Goal: Task Accomplishment & Management: Use online tool/utility

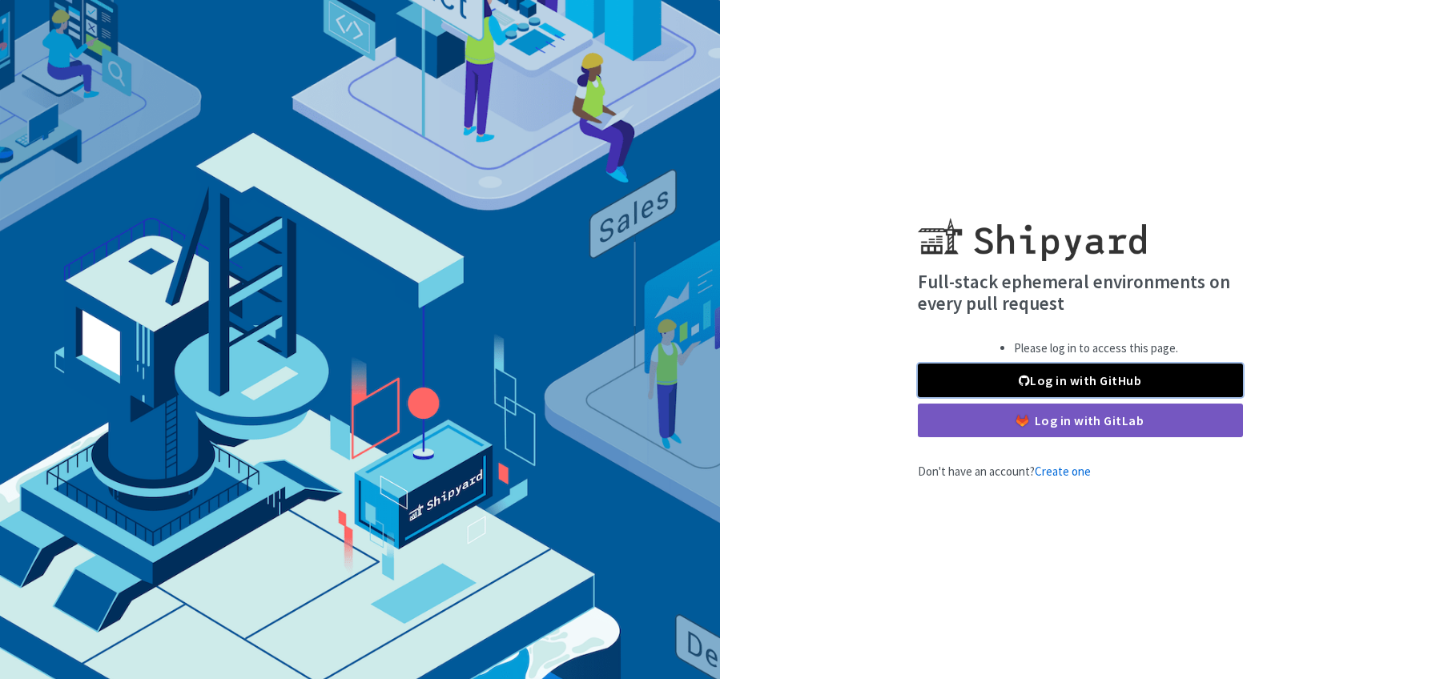
click at [1055, 383] on link "Log in with GitHub" at bounding box center [1080, 381] width 325 height 34
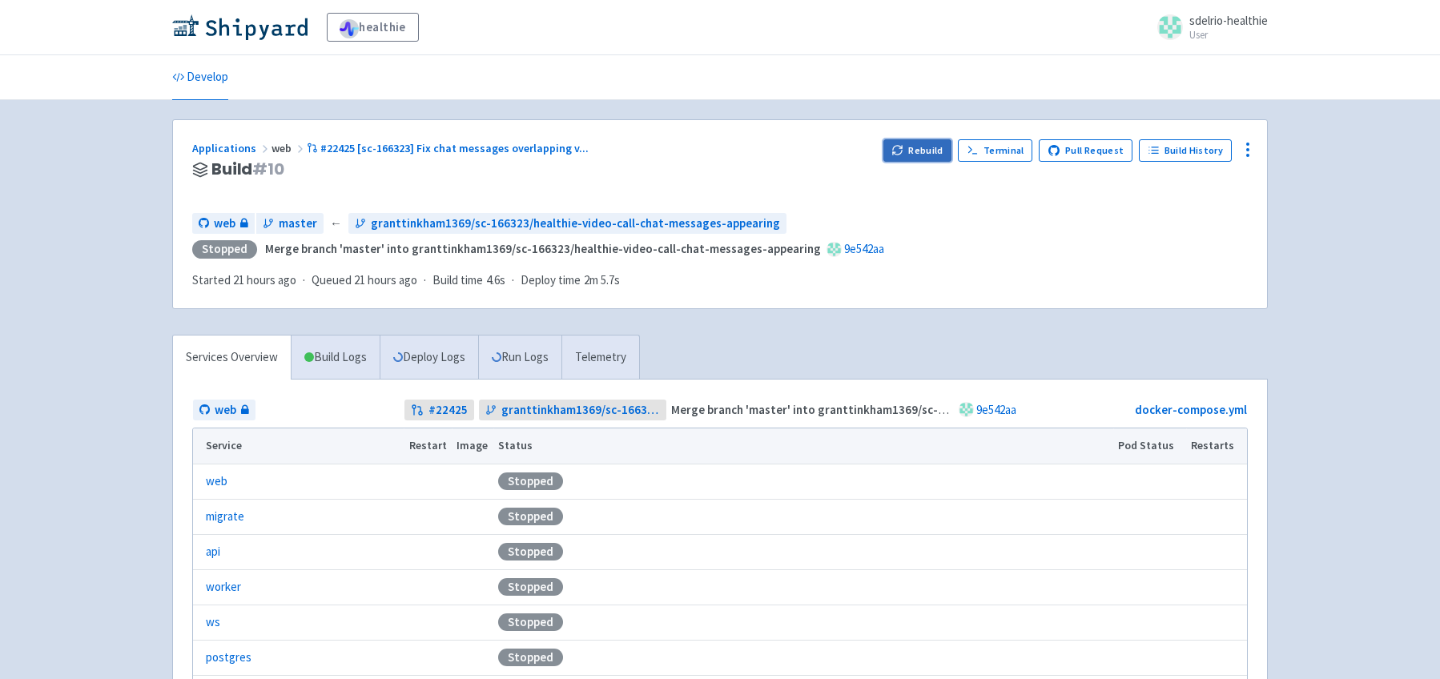
click at [914, 147] on button "Rebuild" at bounding box center [917, 150] width 69 height 22
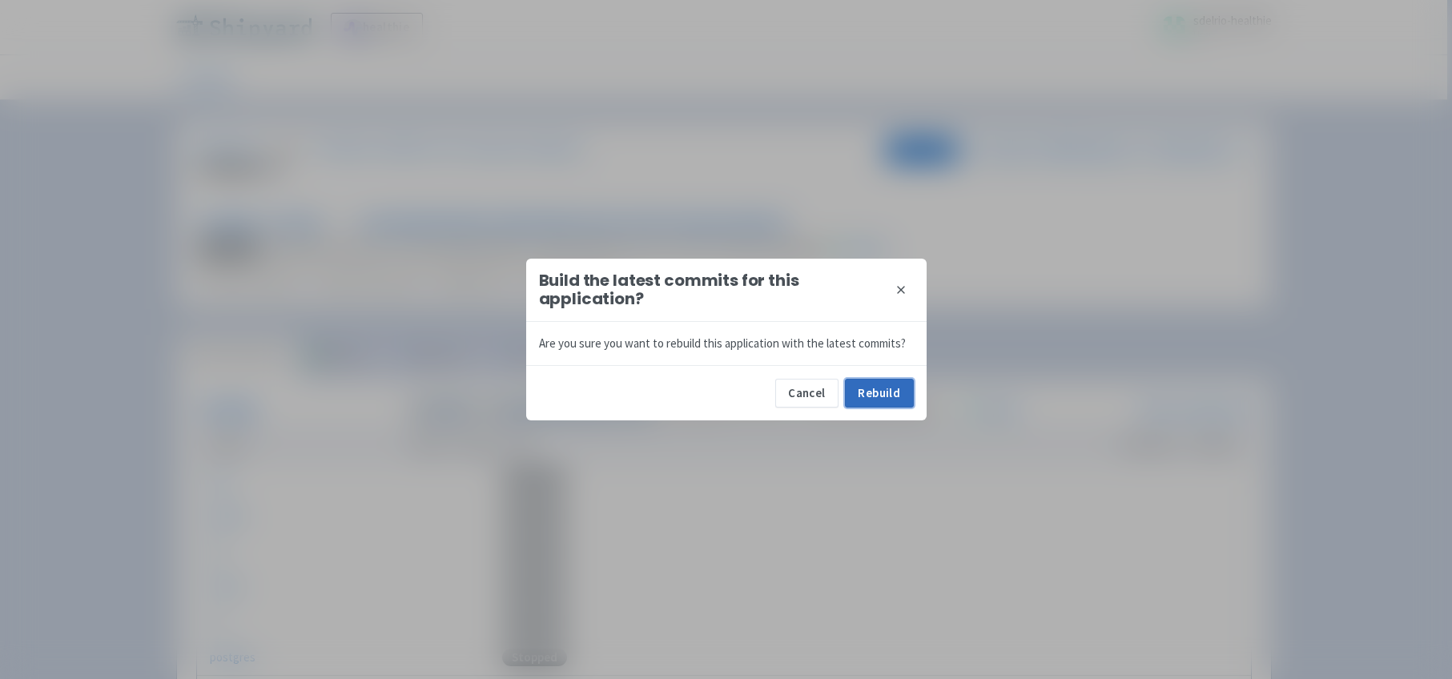
click at [877, 395] on button "Rebuild" at bounding box center [879, 393] width 69 height 29
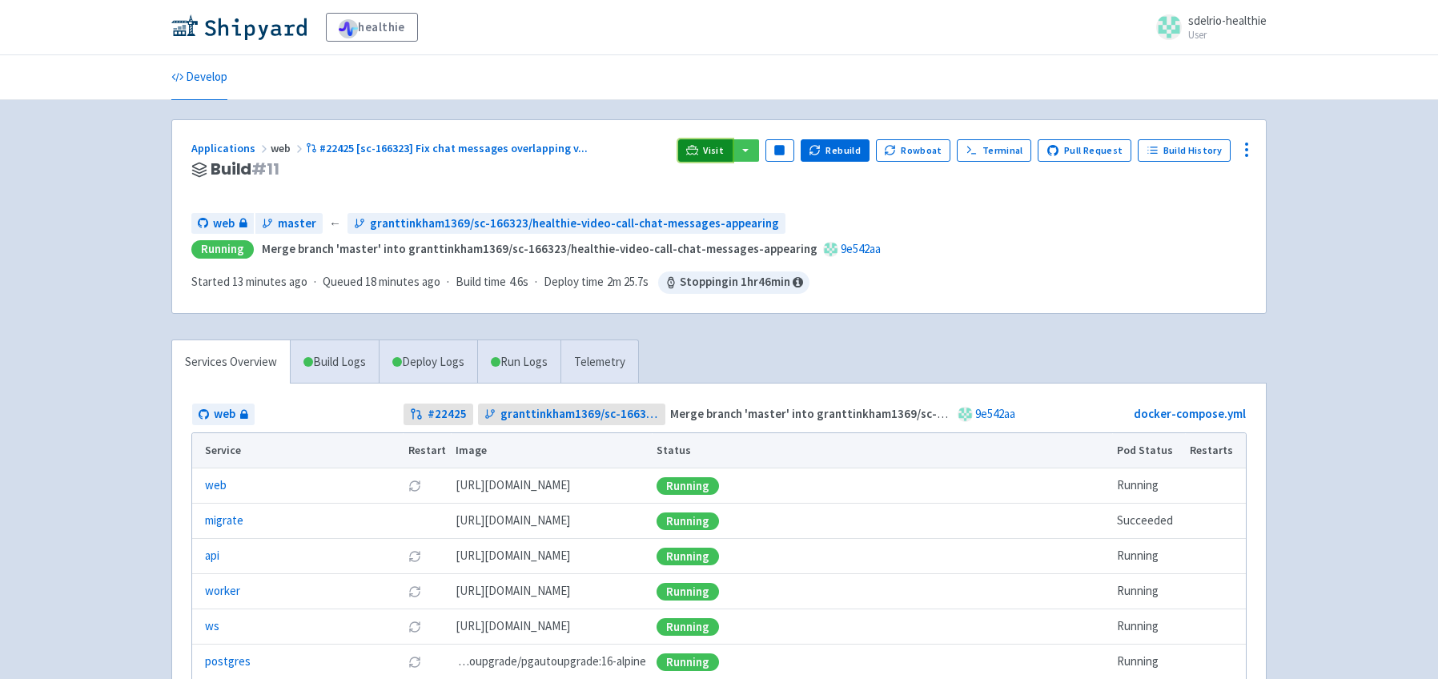
click at [721, 153] on span "Visit" at bounding box center [713, 150] width 21 height 13
